Goal: Find specific page/section: Find specific page/section

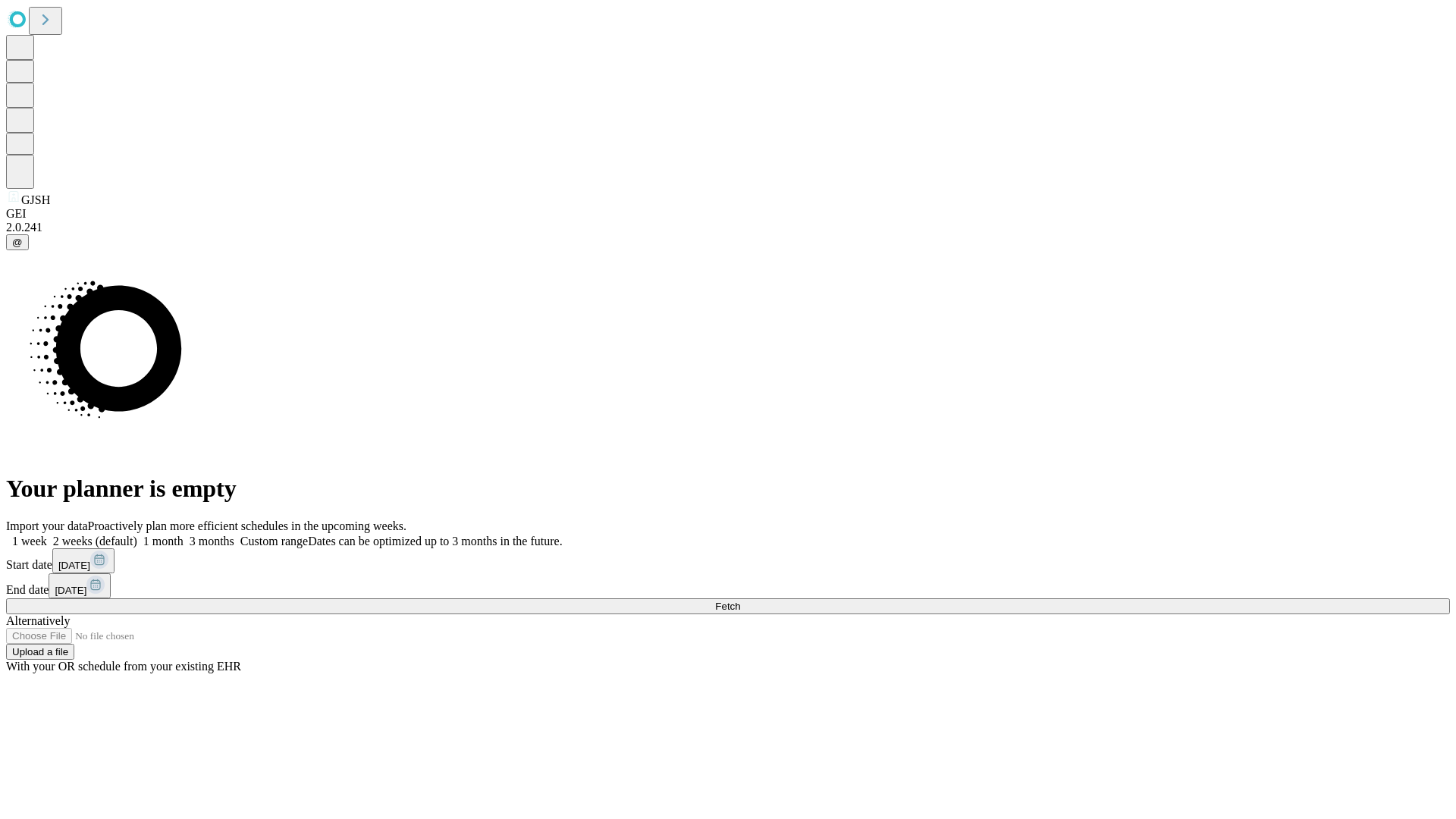
click at [740, 601] on span "Fetch" at bounding box center [728, 606] width 25 height 11
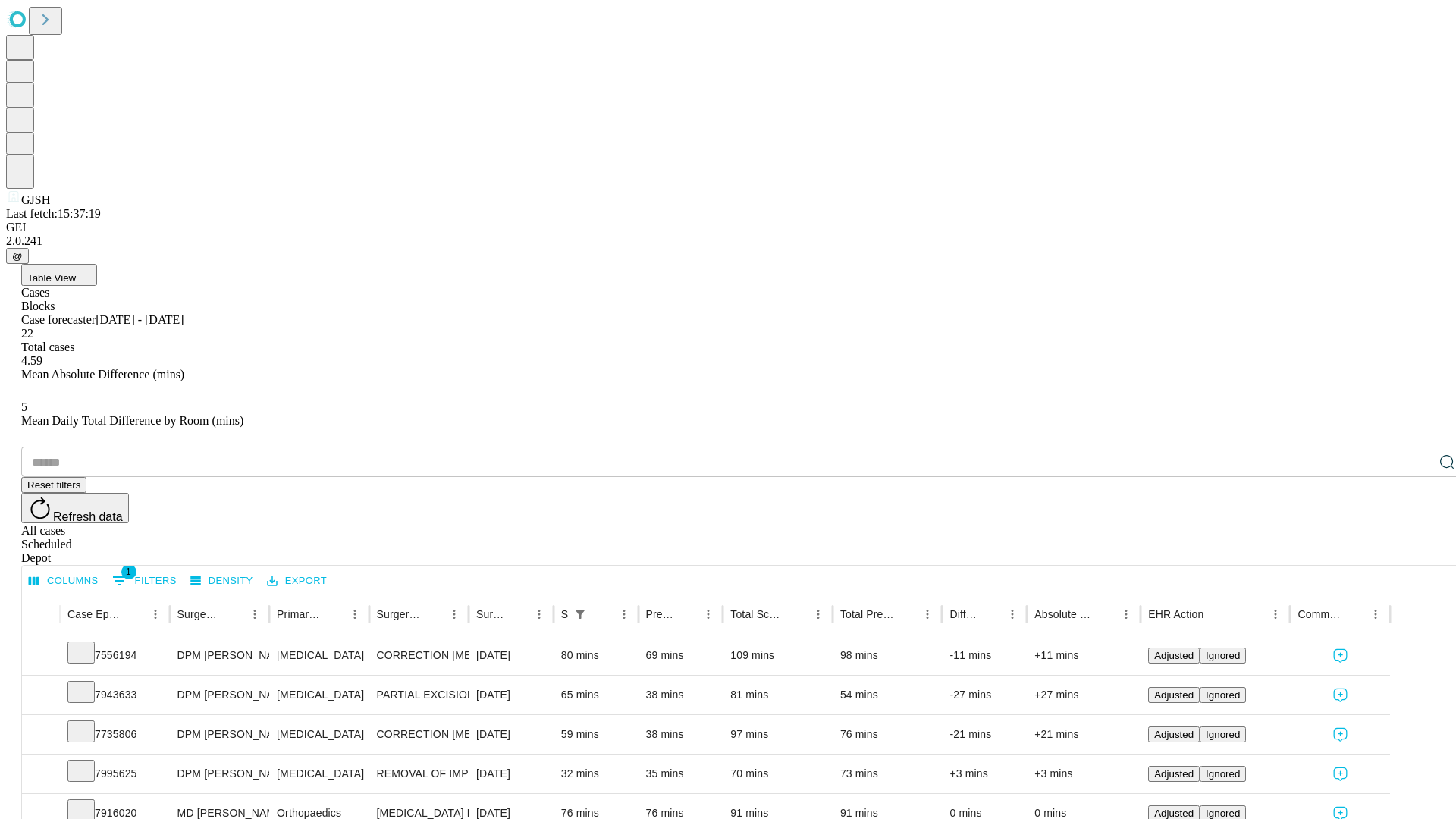
click at [76, 272] on span "Table View" at bounding box center [52, 278] width 49 height 11
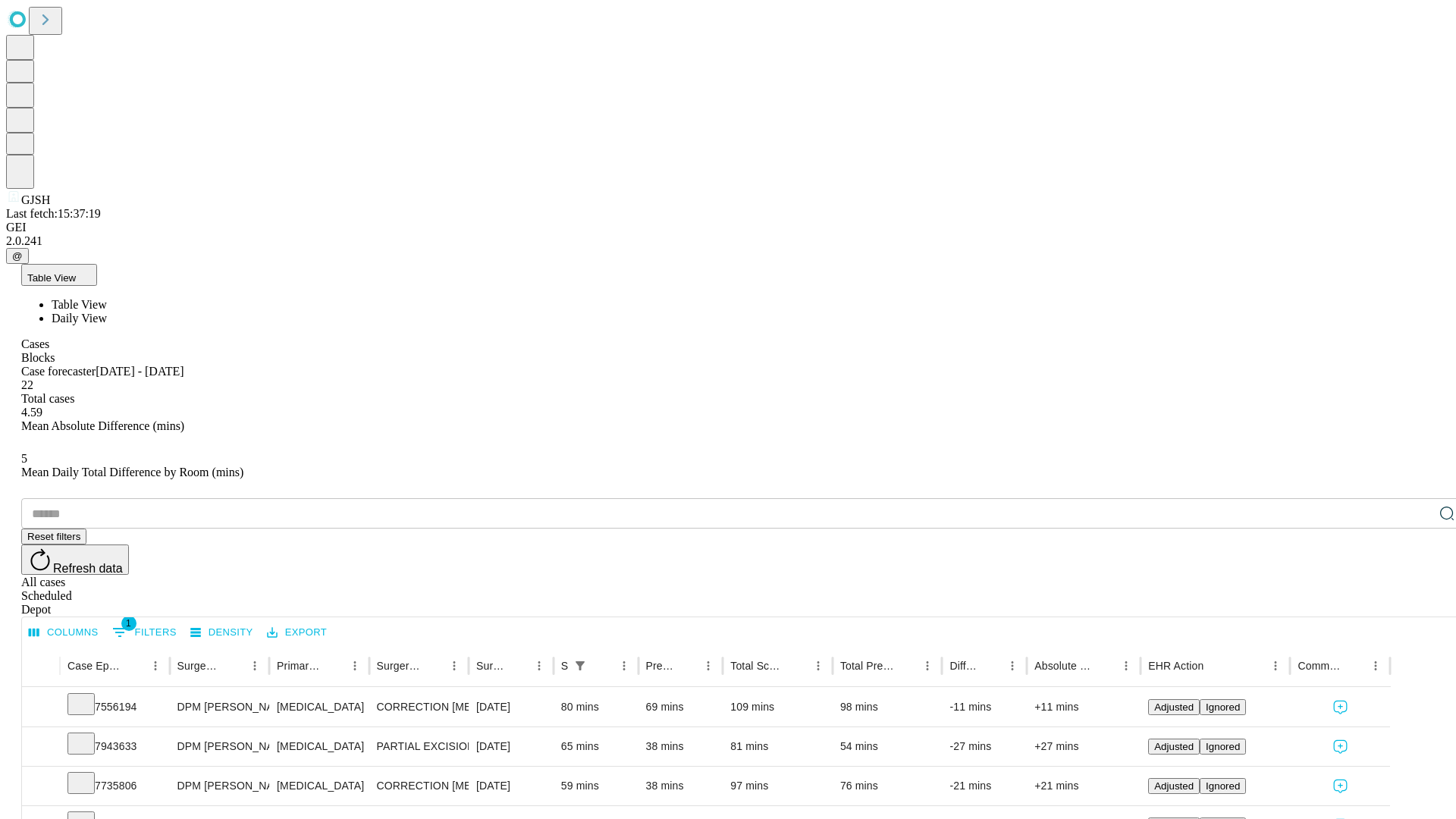
click at [107, 311] on span "Daily View" at bounding box center [79, 318] width 55 height 13
